Goal: Task Accomplishment & Management: Manage account settings

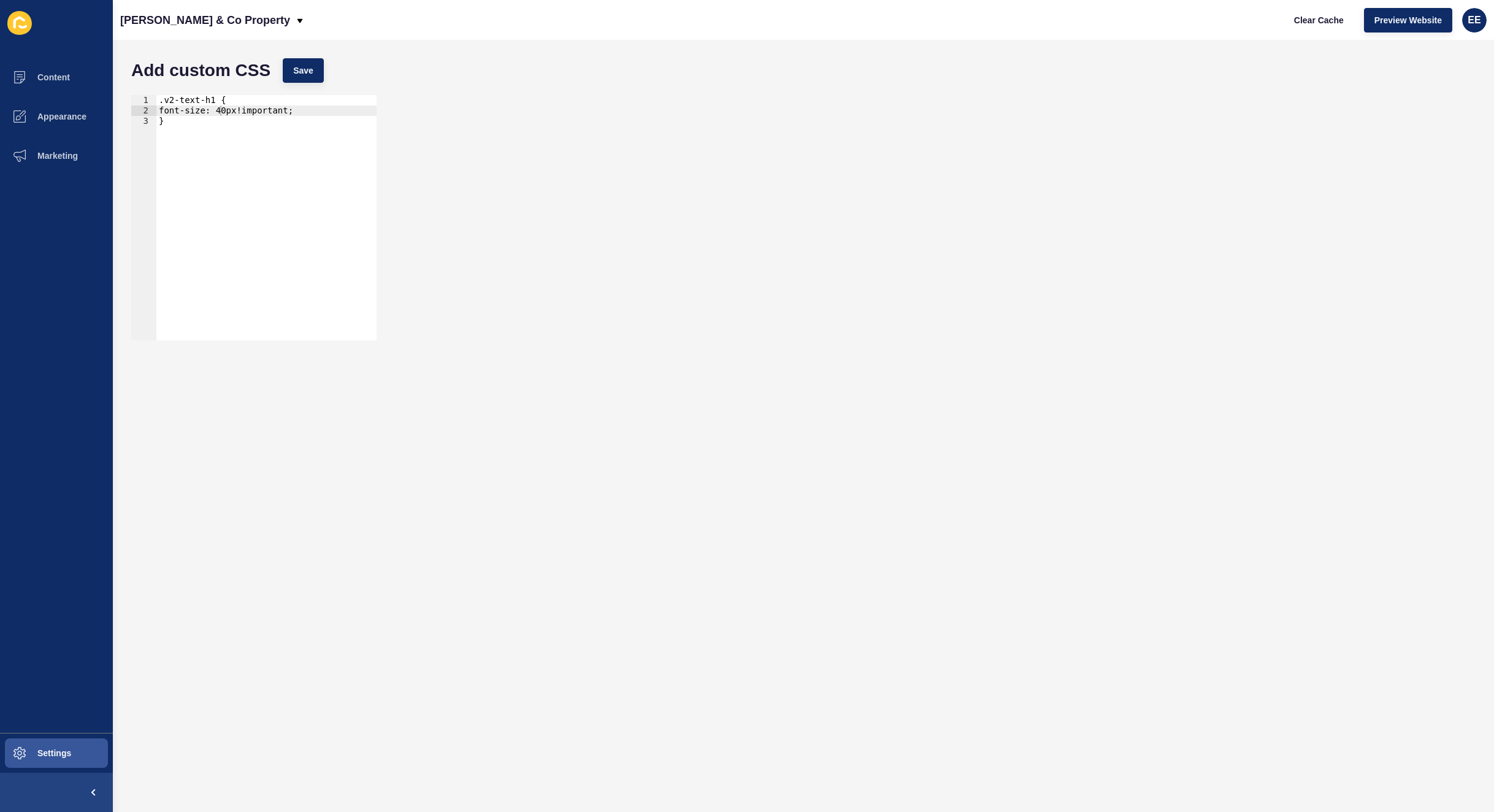
scroll to position [0, 5]
click at [894, 285] on div "font-size: 40px!important; 1 2 3 .v2-text-h1 { font-size: 40px!important; } ההה…" at bounding box center [804, 218] width 1357 height 258
click at [1413, 20] on span "Preview Website" at bounding box center [1408, 21] width 67 height 12
click at [306, 103] on div ".v2-text-h1 { font-size: 40px!important; }" at bounding box center [266, 228] width 220 height 266
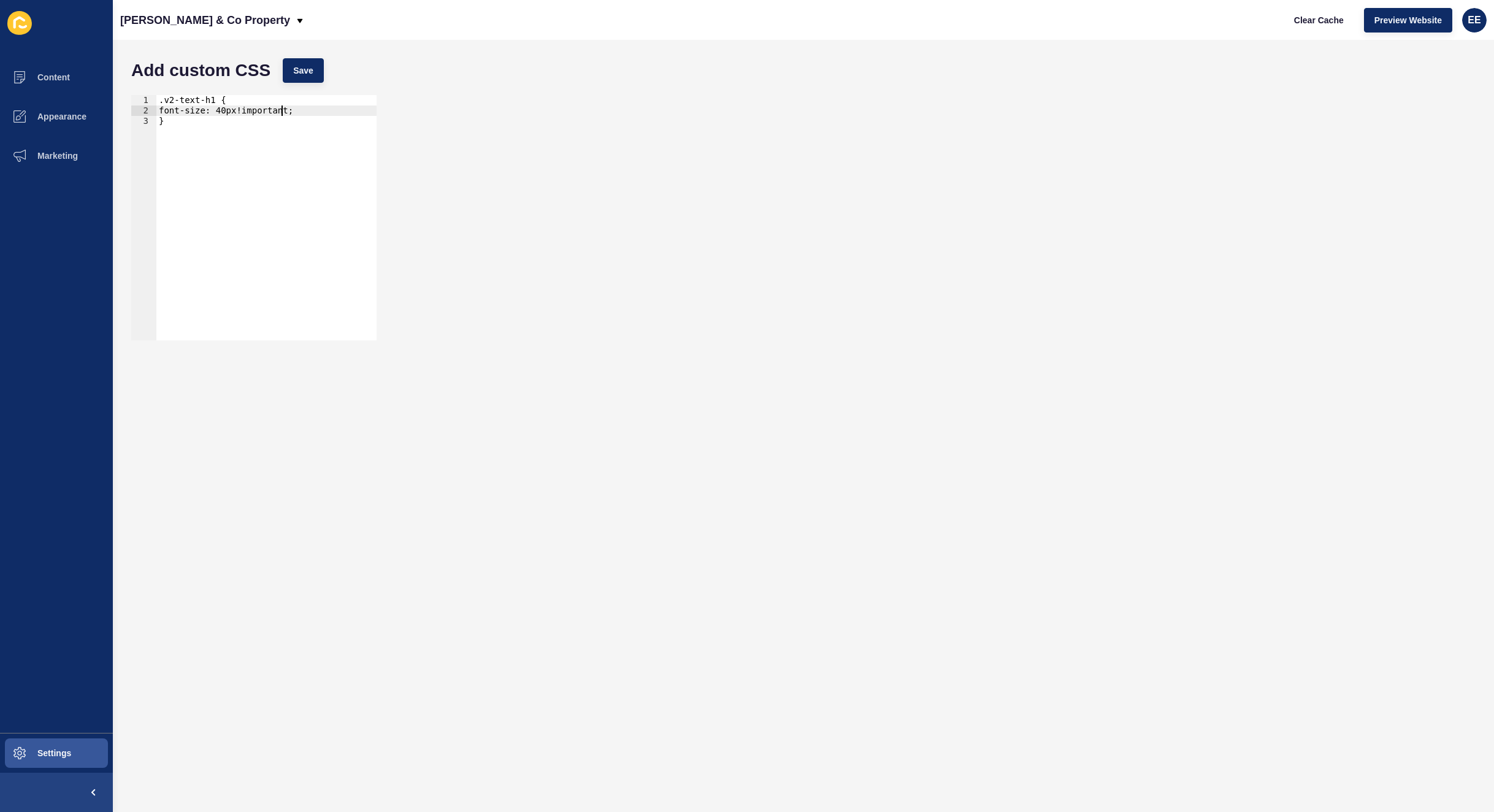
click at [302, 108] on div ".v2-text-h1 { font-size: 40px!important; }" at bounding box center [266, 228] width 220 height 266
type textarea "font-size: 40px!important;"
drag, startPoint x: 310, startPoint y: 72, endPoint x: 576, endPoint y: 79, distance: 266.1
click at [317, 72] on button "Save" at bounding box center [304, 71] width 41 height 25
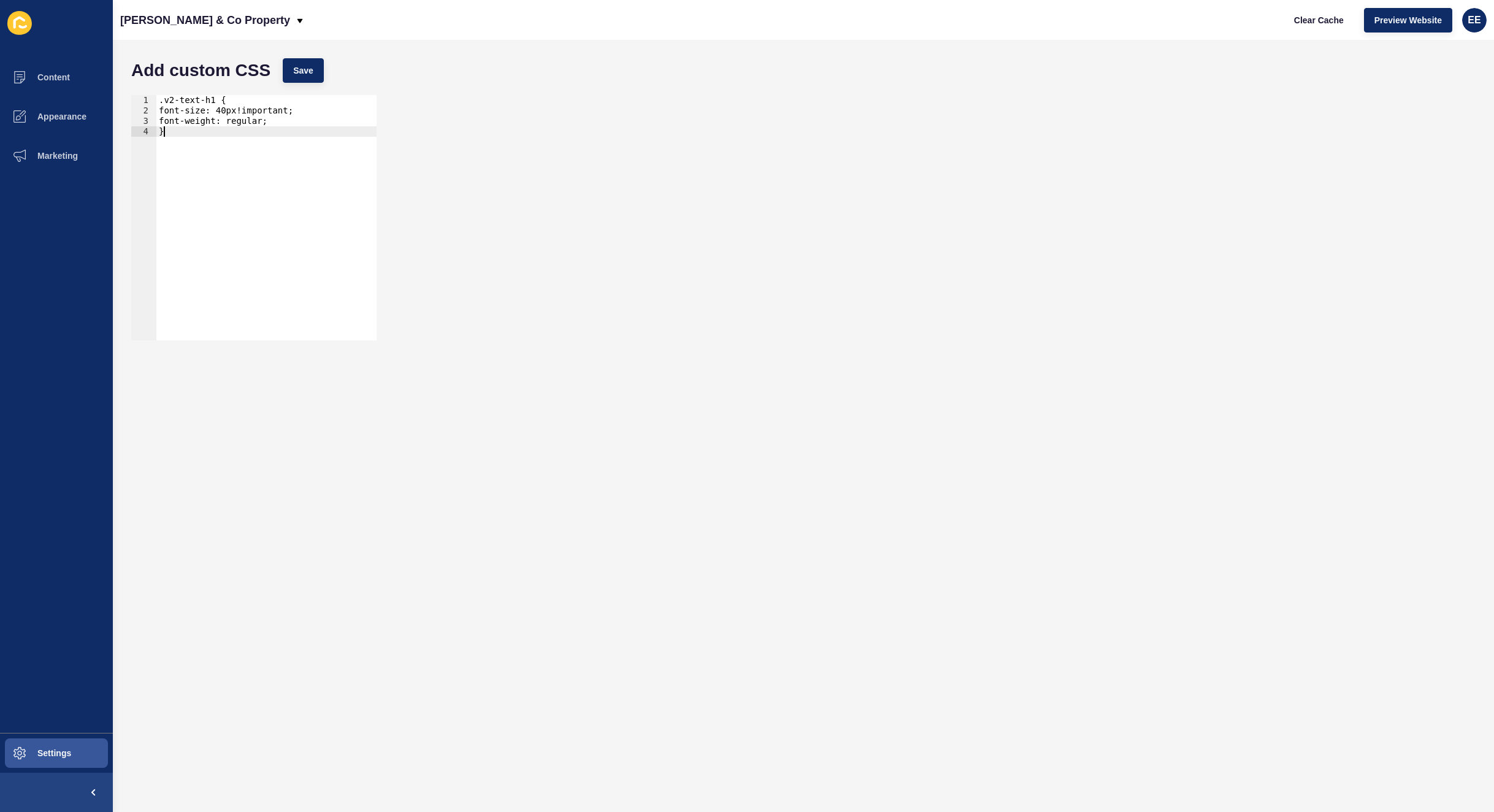
click at [221, 143] on div ".v2-text-h1 { font-size: 40px!important; font-weight: regular; }" at bounding box center [266, 228] width 220 height 266
drag, startPoint x: 180, startPoint y: 132, endPoint x: 151, endPoint y: 101, distance: 42.4
click at [151, 101] on div "} 1 2 3 4 .v2-text-h1 { font-size: 40px!important; font-weight: regular; } הההה…" at bounding box center [254, 218] width 245 height 245
drag, startPoint x: 300, startPoint y: 155, endPoint x: 234, endPoint y: 136, distance: 68.7
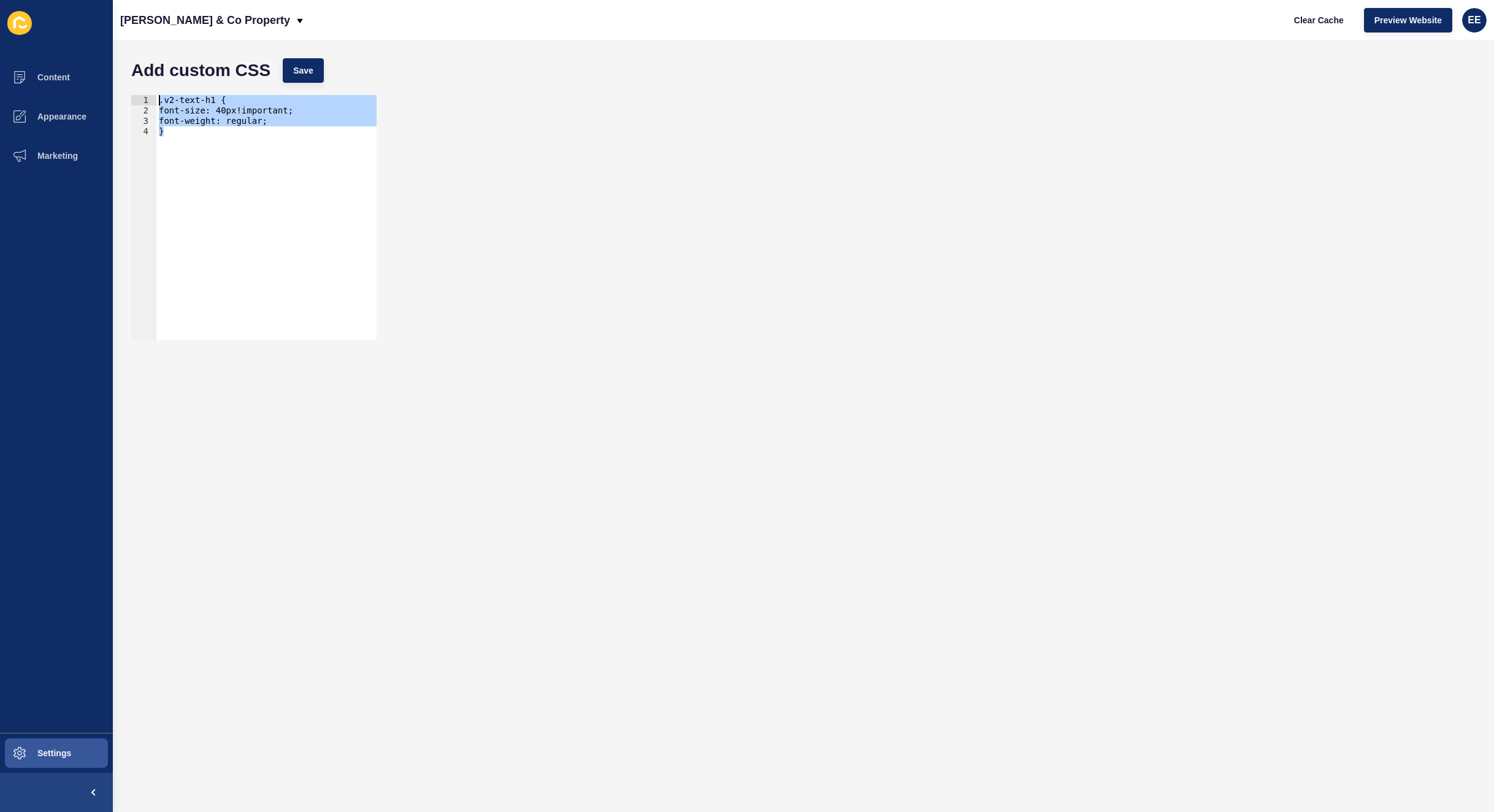
click at [300, 153] on div ".v2-text-h1 { font-size: 40px!important; font-weight: regular; }" at bounding box center [266, 218] width 220 height 245
drag, startPoint x: 158, startPoint y: 119, endPoint x: 345, endPoint y: 128, distance: 187.2
click at [264, 119] on div ".v2-text-h1 { font-size: 40px!important; font-weight: regular; }" at bounding box center [266, 228] width 220 height 266
paste textarea "700"
click at [221, 119] on div ".v2-text-h1 { font-size: 40px!important; font-weight: 700; }" at bounding box center [266, 228] width 220 height 266
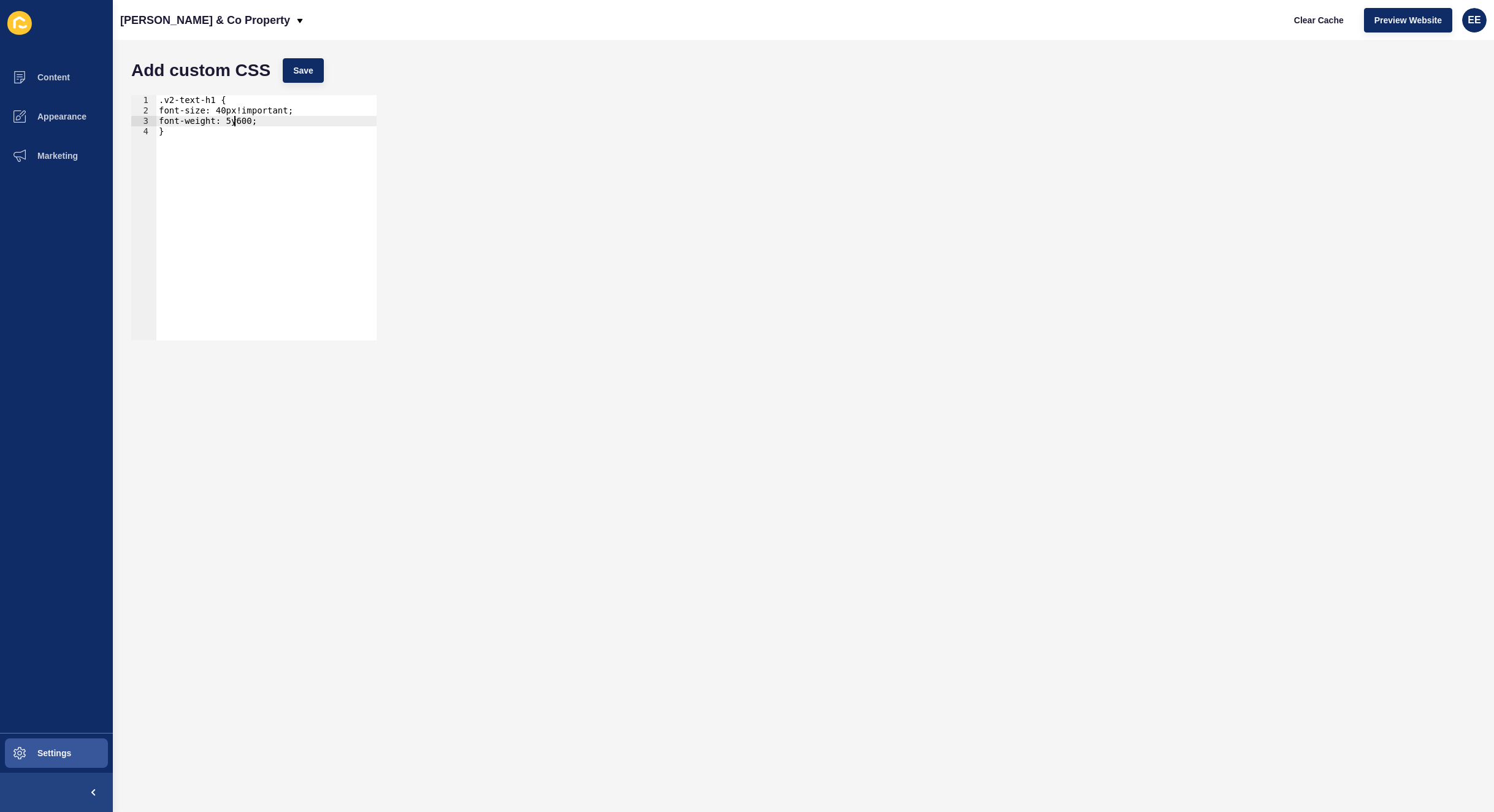
scroll to position [0, 5]
drag, startPoint x: 230, startPoint y: 108, endPoint x: 278, endPoint y: 115, distance: 48.5
click at [278, 115] on div ".v2-text-h1 { font-size: 40px!important; font-weight: 500; }" at bounding box center [266, 228] width 220 height 266
drag, startPoint x: 234, startPoint y: 119, endPoint x: 245, endPoint y: 121, distance: 11.2
click at [236, 119] on div ".v2-text-h1 { font-size: 40px!important; font-weight: 500; }" at bounding box center [266, 228] width 220 height 266
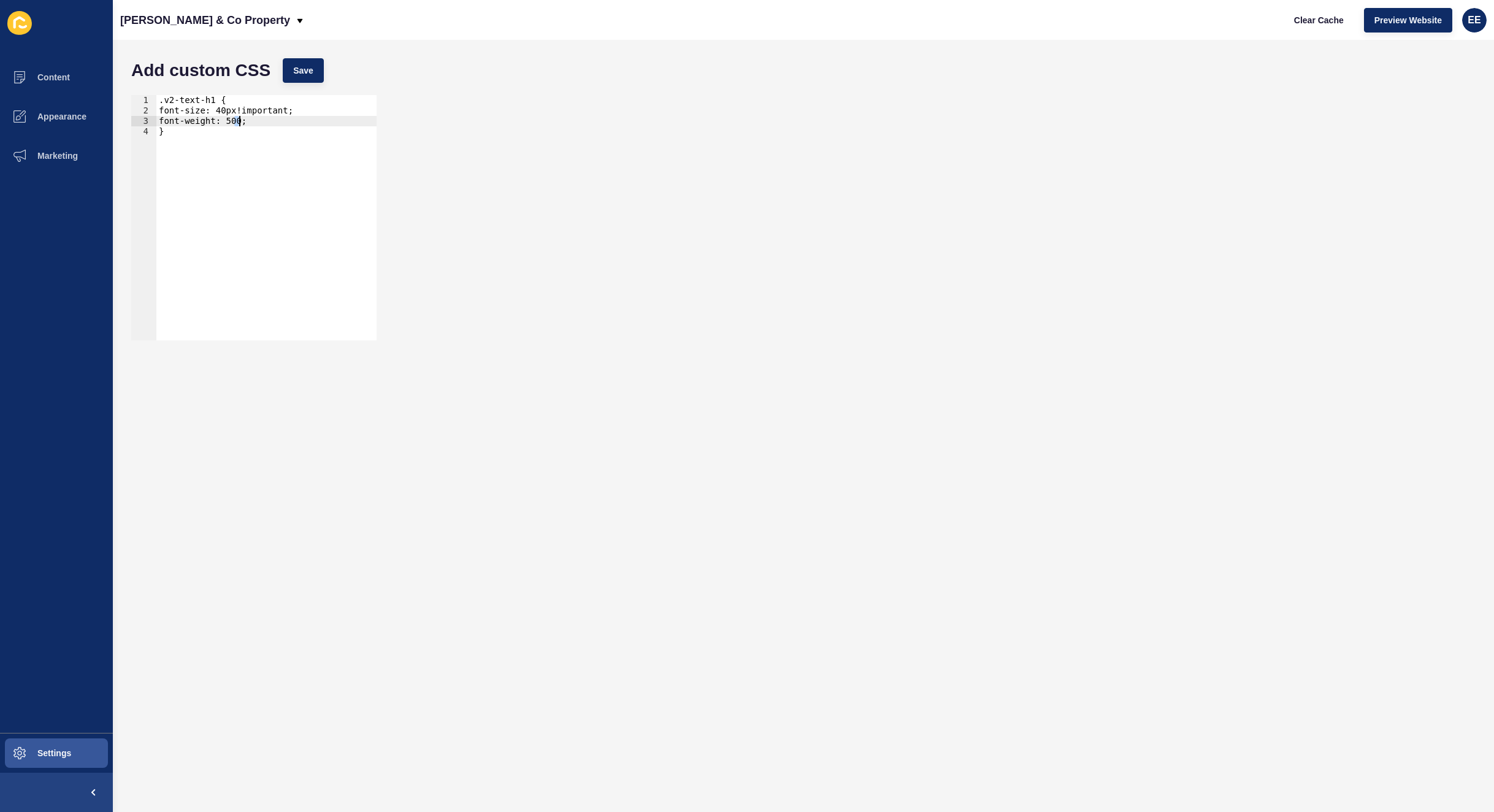
click at [234, 118] on div ".v2-text-h1 { font-size: 40px!important; font-weight: 500; }" at bounding box center [266, 218] width 220 height 245
paste textarea "!important"
type textarea "font-weight: 500!important;"
drag, startPoint x: 306, startPoint y: 62, endPoint x: 600, endPoint y: 138, distance: 303.7
click at [306, 62] on button "Save" at bounding box center [304, 71] width 41 height 25
